Goal: Task Accomplishment & Management: Use online tool/utility

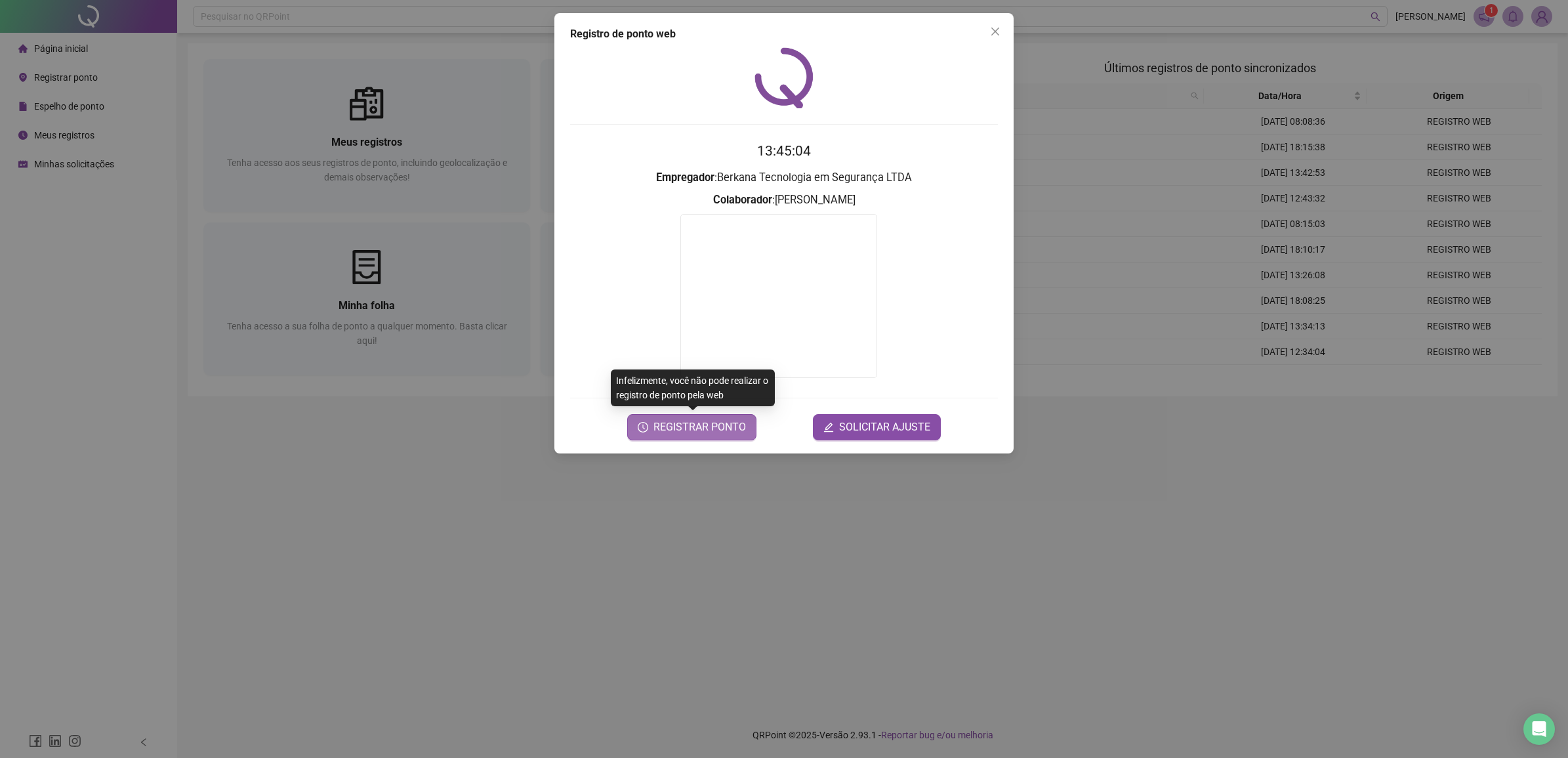
click at [747, 416] on button "REGISTRAR PONTO" at bounding box center [692, 427] width 130 height 26
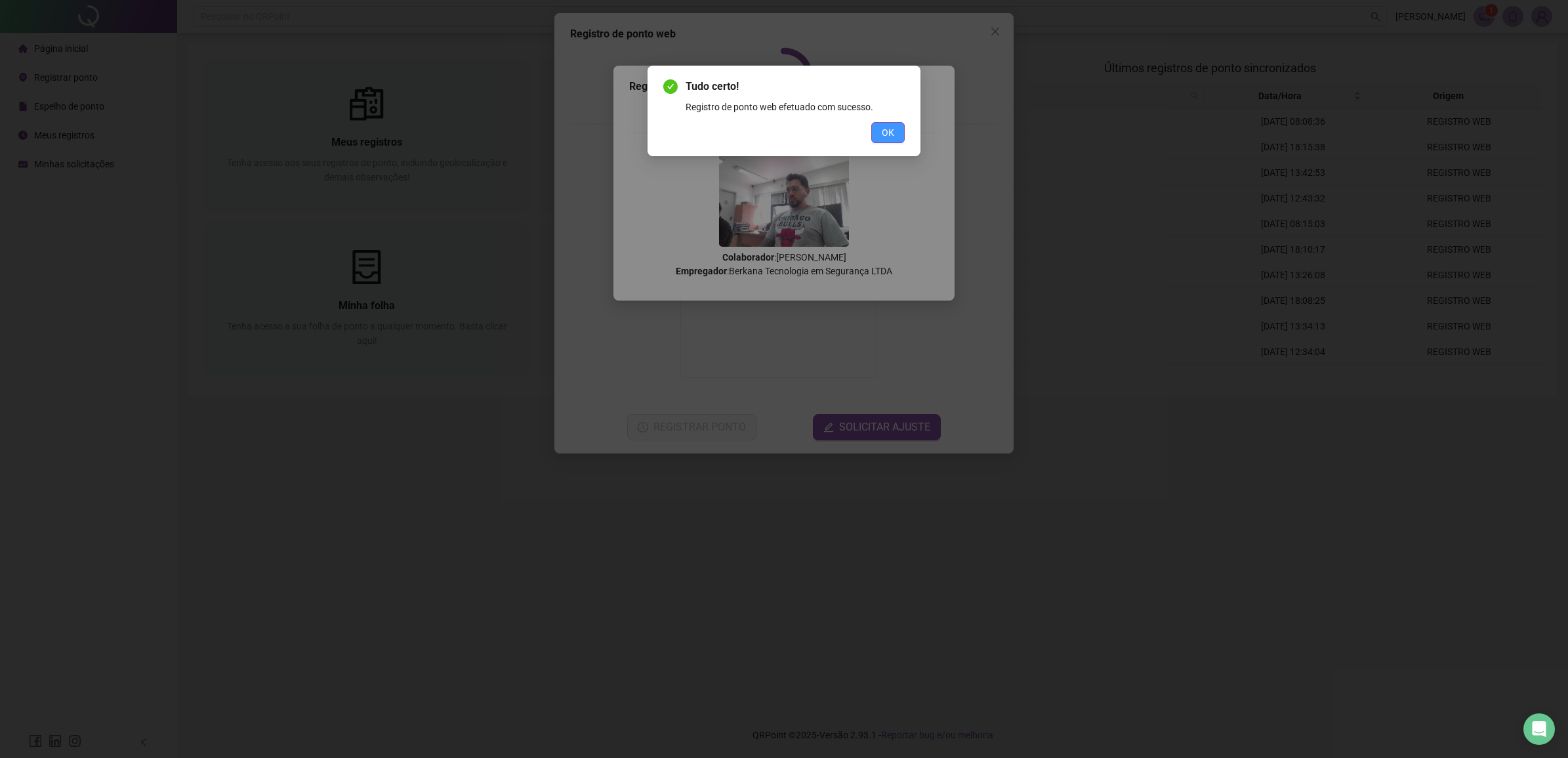
click at [884, 138] on span "OK" at bounding box center [888, 132] width 12 height 14
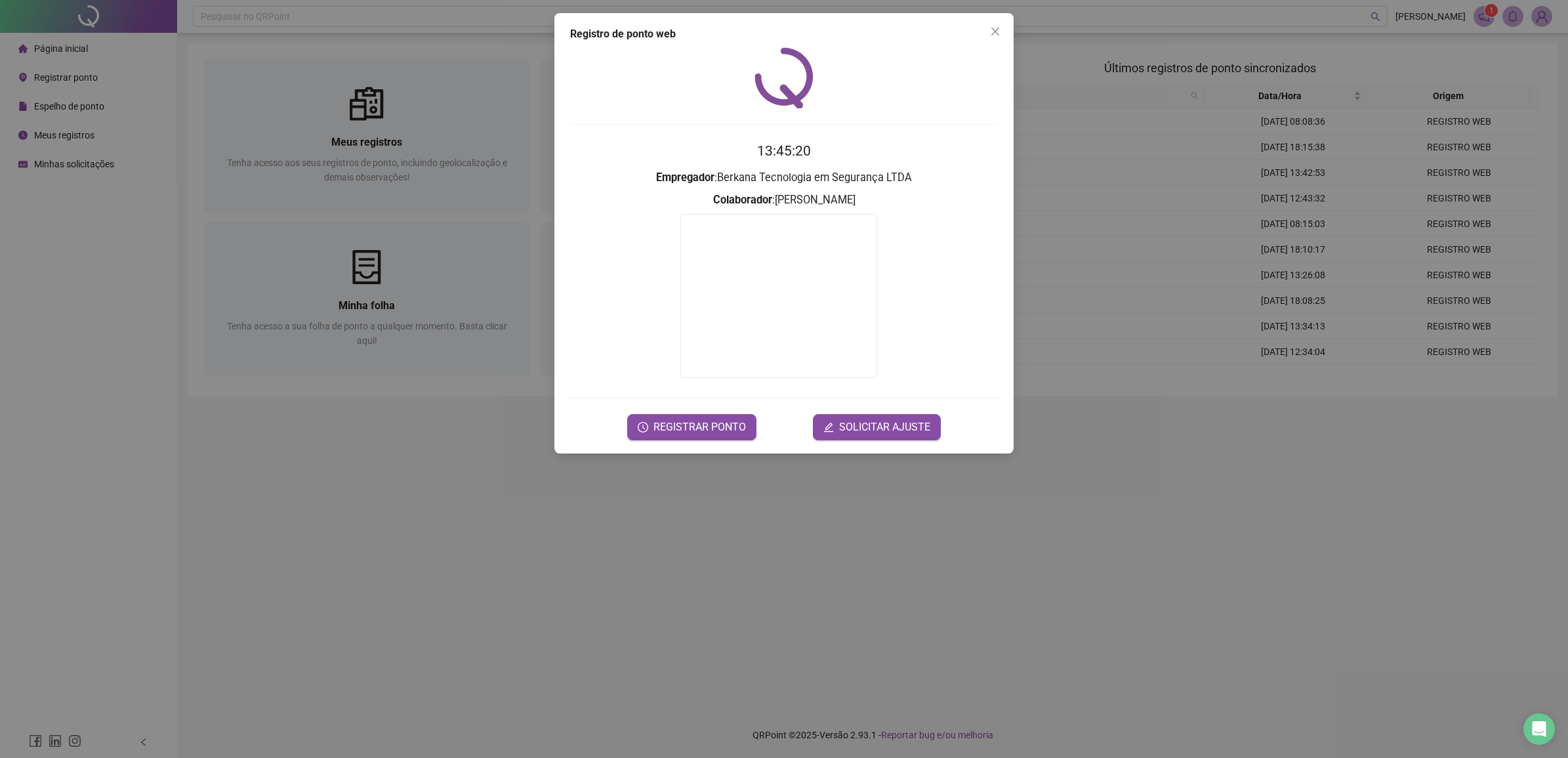
click at [633, 552] on div "Registro de ponto web 13:45:20 Empregador : Berkana Tecnologia em Segurança LTD…" at bounding box center [784, 379] width 1568 height 758
